Goal: Task Accomplishment & Management: Complete application form

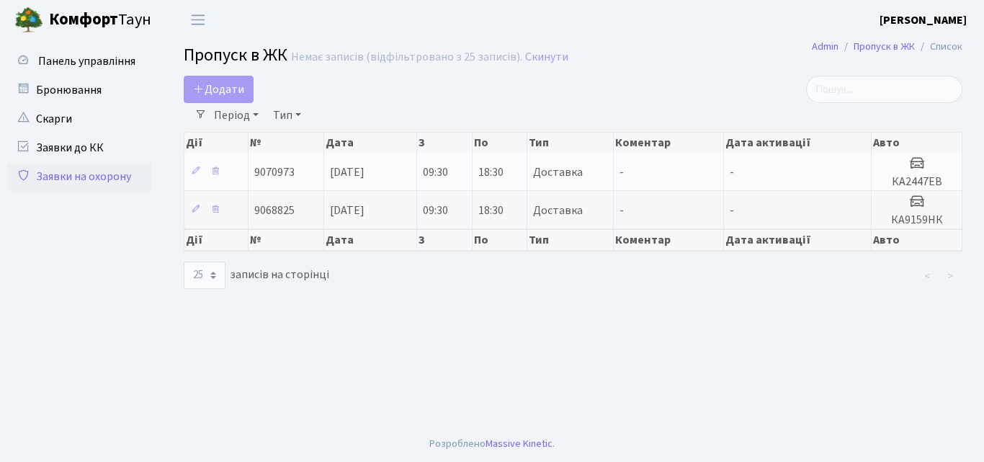
select select "25"
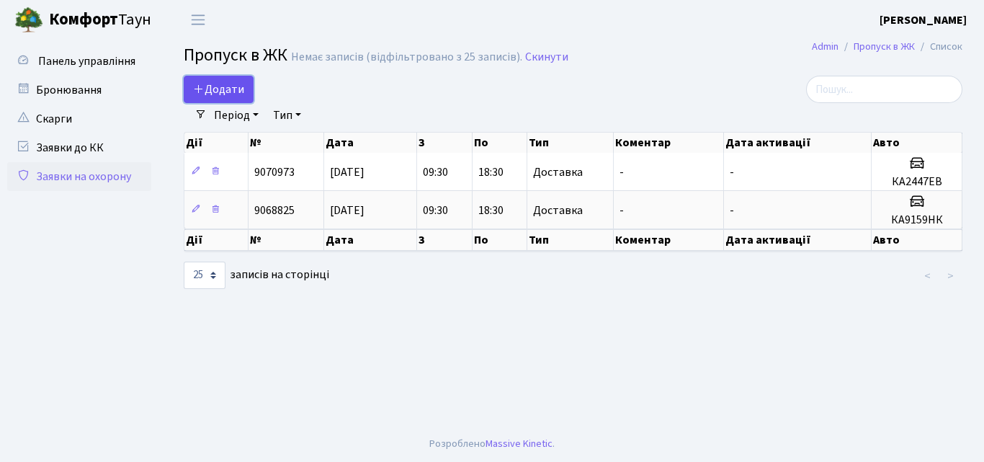
click at [207, 93] on span "Додати" at bounding box center [218, 89] width 51 height 16
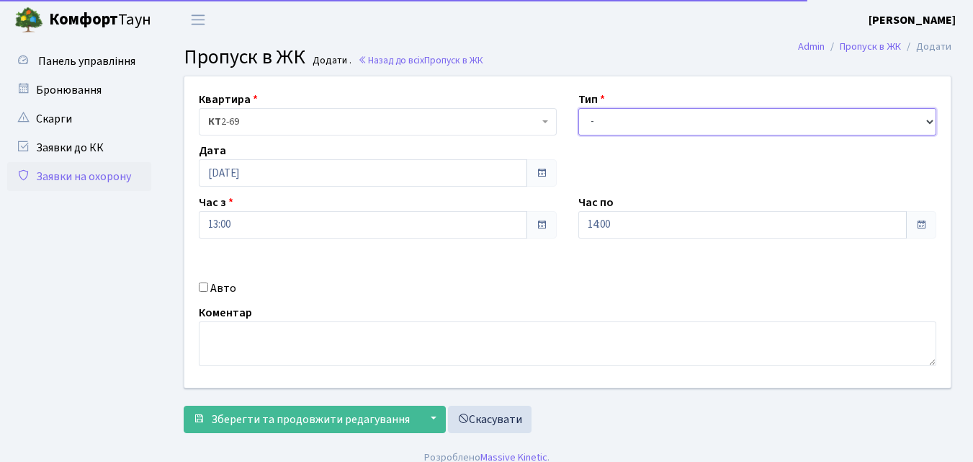
click at [604, 126] on select "- Доставка Таксі Гості Сервіс" at bounding box center [757, 121] width 358 height 27
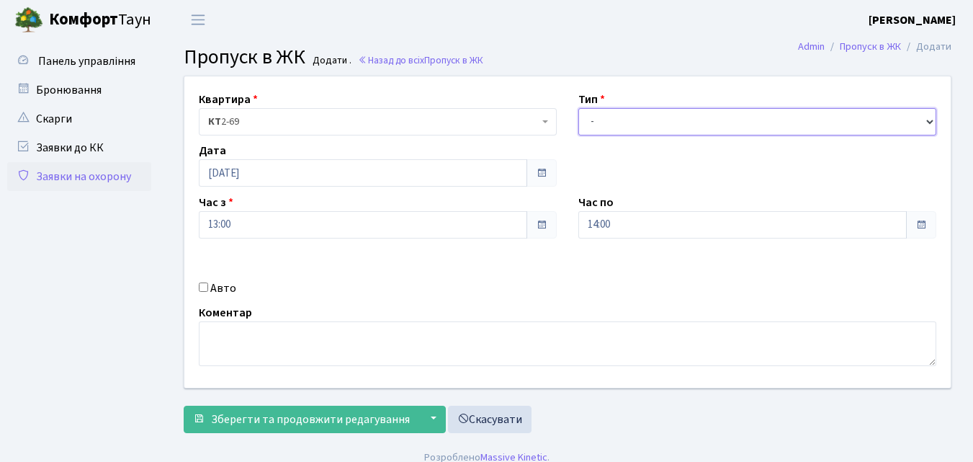
select select "1"
click at [578, 108] on select "- Доставка Таксі Гості Сервіс" at bounding box center [757, 121] width 358 height 27
click at [437, 222] on input "13:00" at bounding box center [363, 224] width 328 height 27
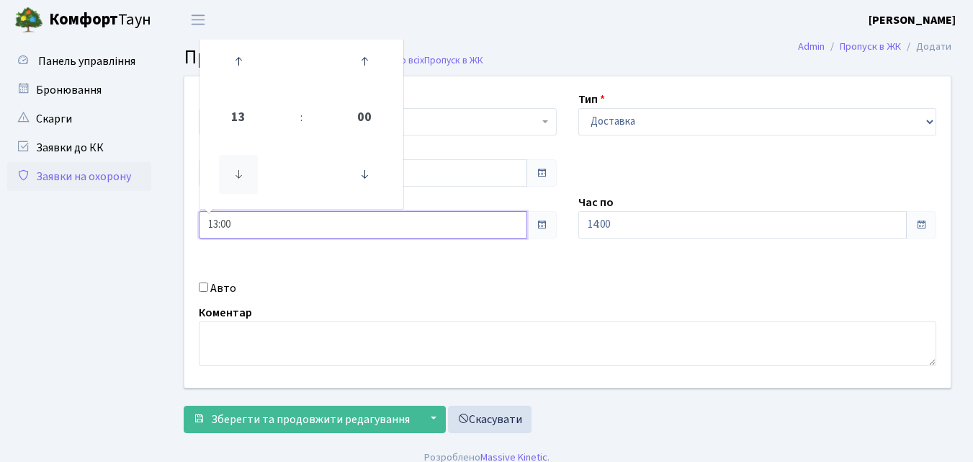
click at [240, 174] on icon at bounding box center [238, 174] width 39 height 39
type input "09:00"
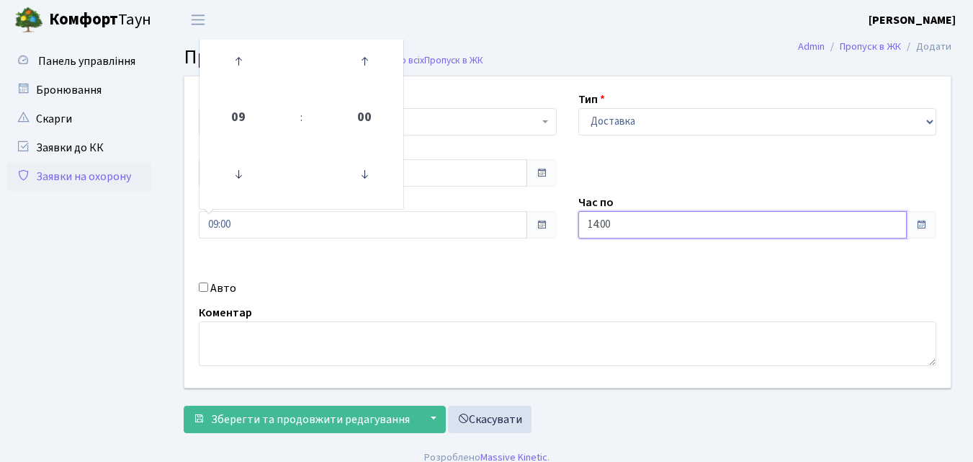
click at [634, 218] on input "14:00" at bounding box center [742, 224] width 328 height 27
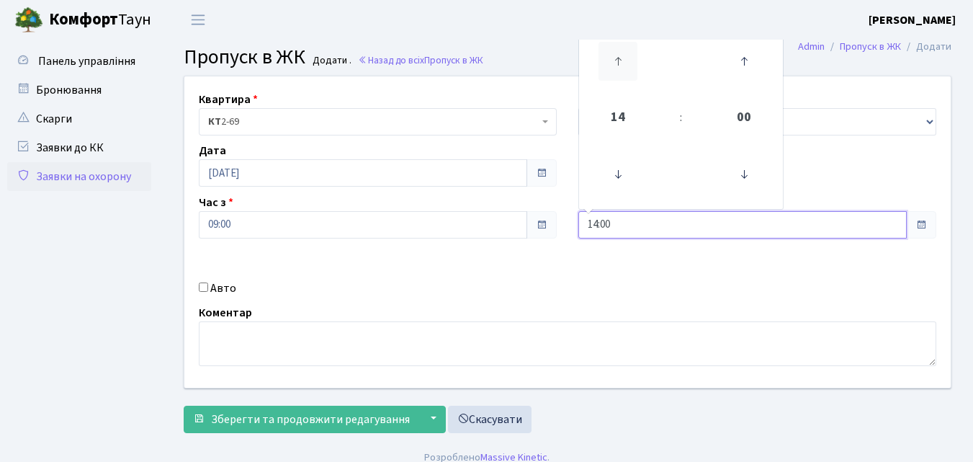
click at [617, 64] on icon at bounding box center [618, 61] width 39 height 39
click at [617, 63] on icon at bounding box center [618, 61] width 39 height 39
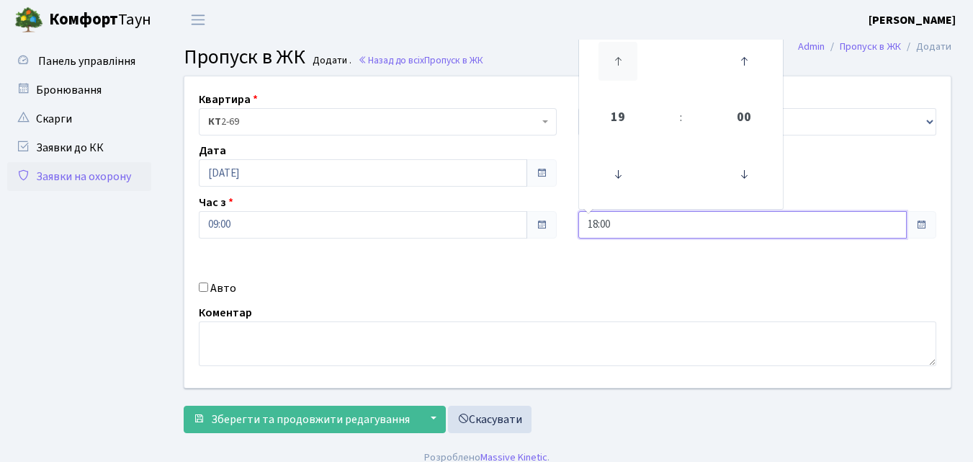
type input "19:00"
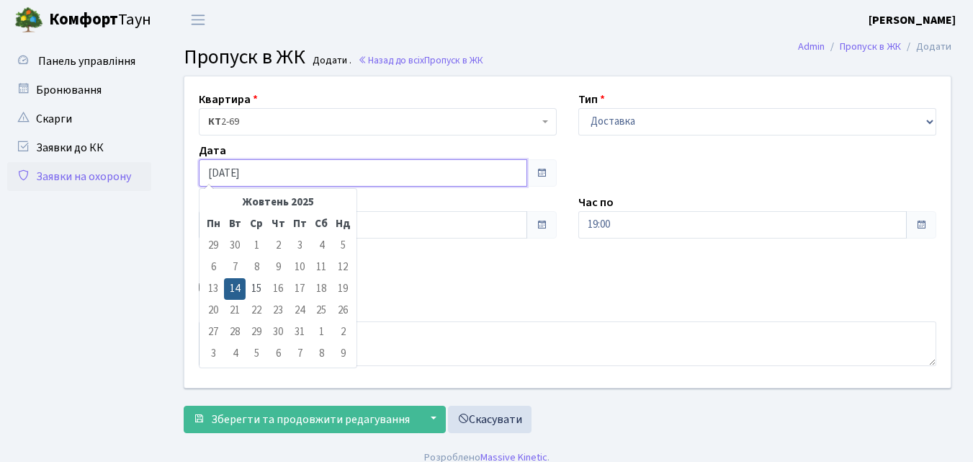
click at [295, 171] on input "14.10.2025" at bounding box center [363, 172] width 328 height 27
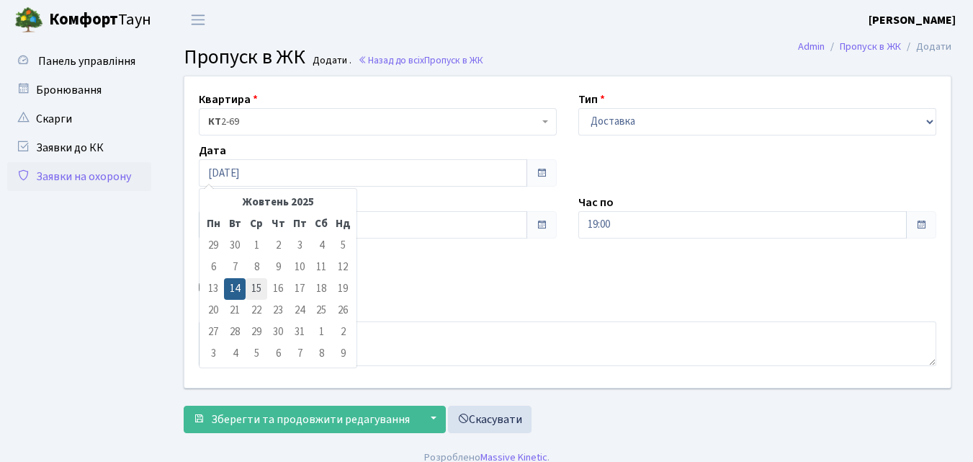
click at [256, 289] on td "15" at bounding box center [257, 289] width 22 height 22
type input "[DATE]"
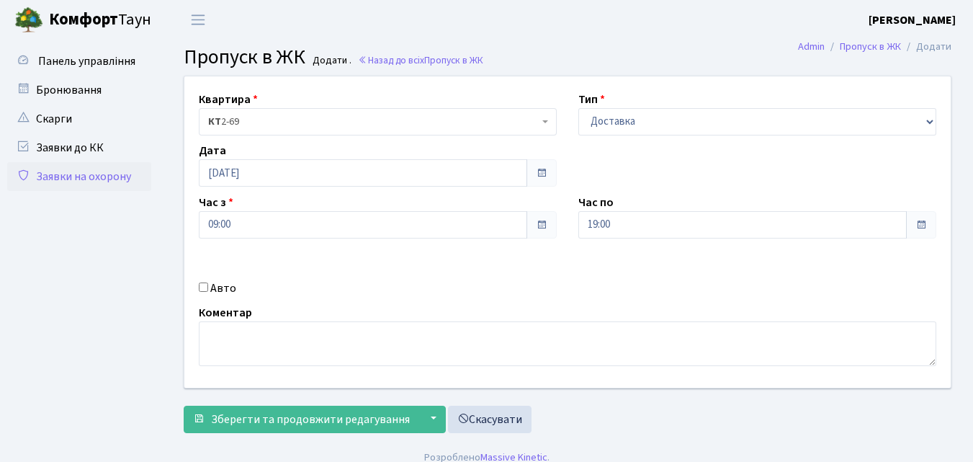
click at [207, 286] on input "Авто" at bounding box center [203, 286] width 9 height 9
checkbox input "true"
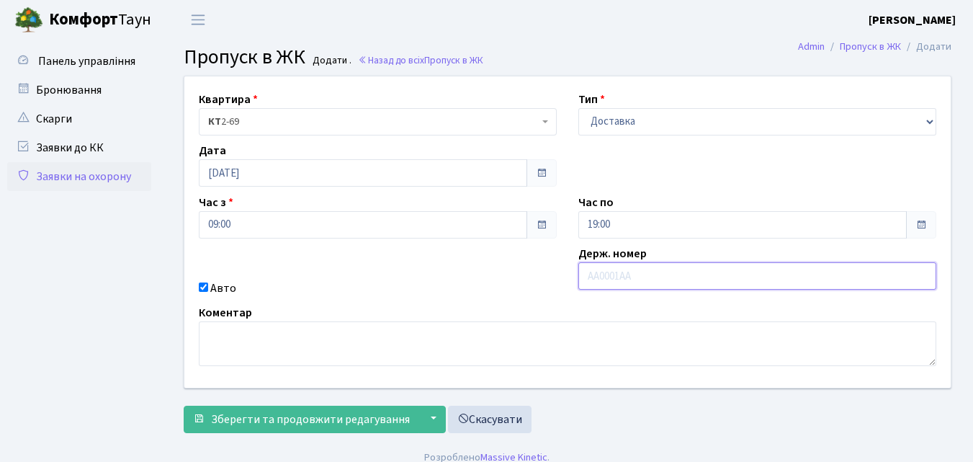
click at [585, 279] on input "text" at bounding box center [757, 275] width 358 height 27
click at [590, 279] on input "text" at bounding box center [757, 275] width 358 height 27
type input "АІ7692ЕС"
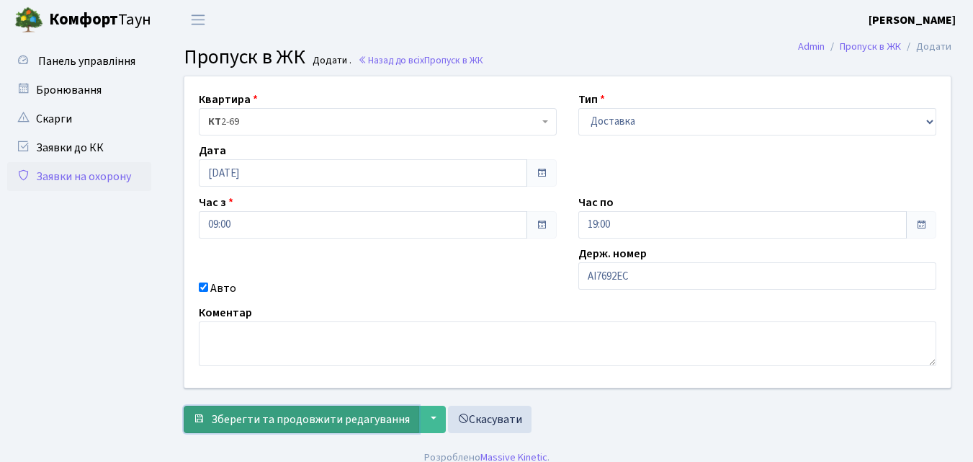
click at [323, 422] on span "Зберегти та продовжити редагування" at bounding box center [310, 419] width 199 height 16
